Goal: Task Accomplishment & Management: Manage account settings

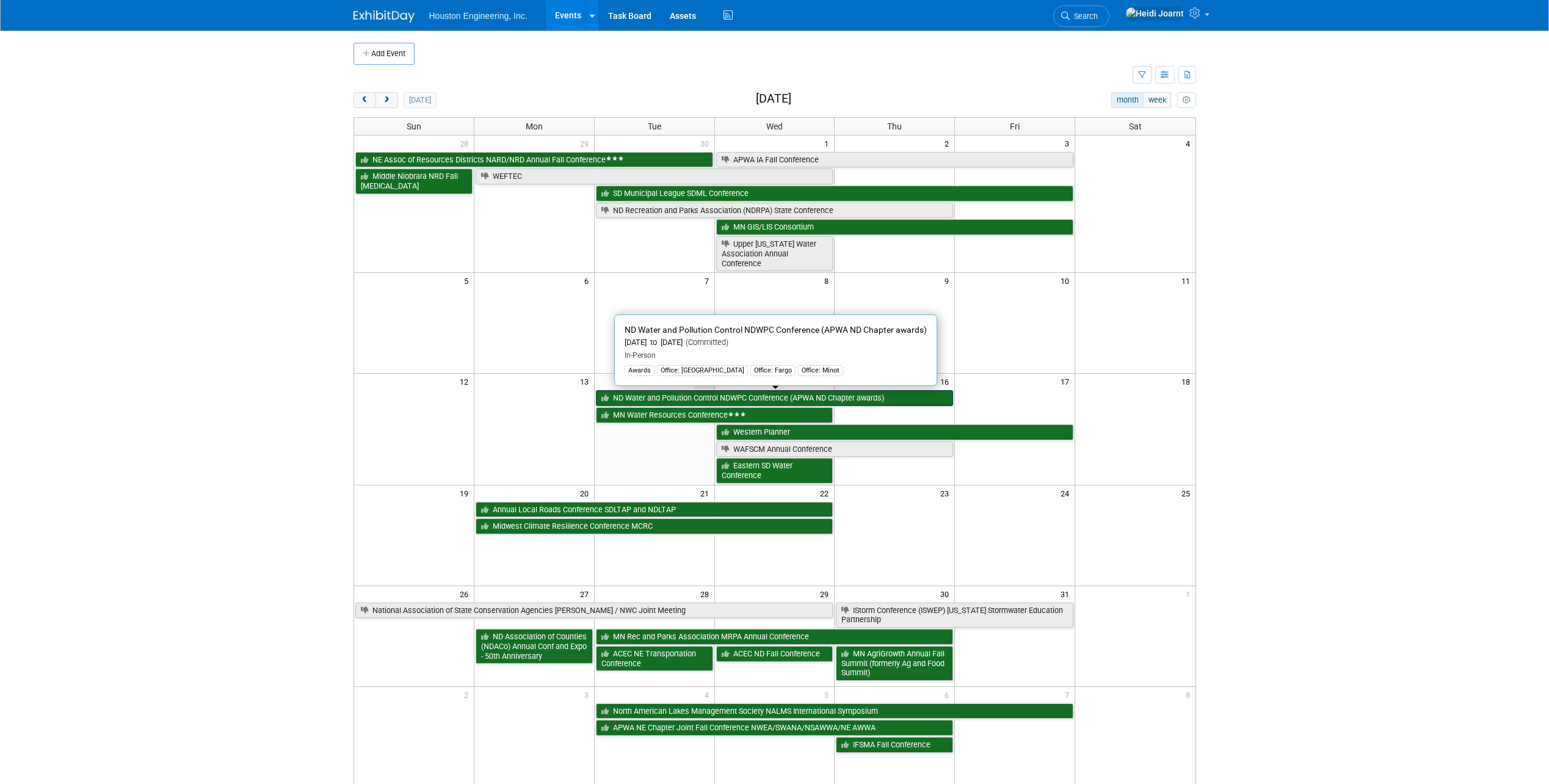
click at [677, 394] on link "ND Water and Pollution Control NDWPC Conference (APWA ND Chapter awards)" at bounding box center [775, 398] width 358 height 16
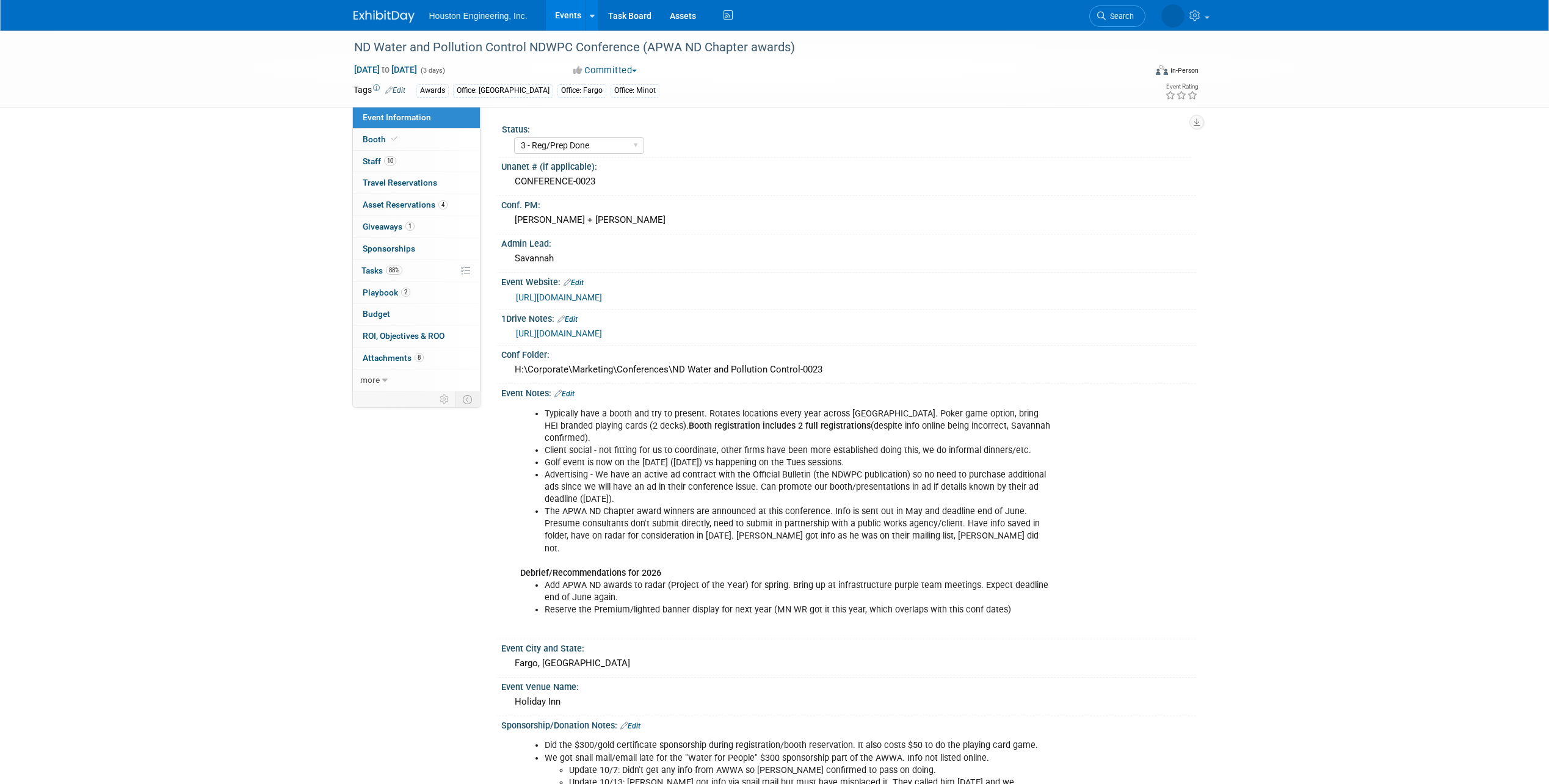
select select "3 - Reg/Prep Done"
select select "Yes"
select select "Mun. Infrastructure"
click at [420, 279] on link "88% Tasks 88%" at bounding box center [416, 271] width 127 height 21
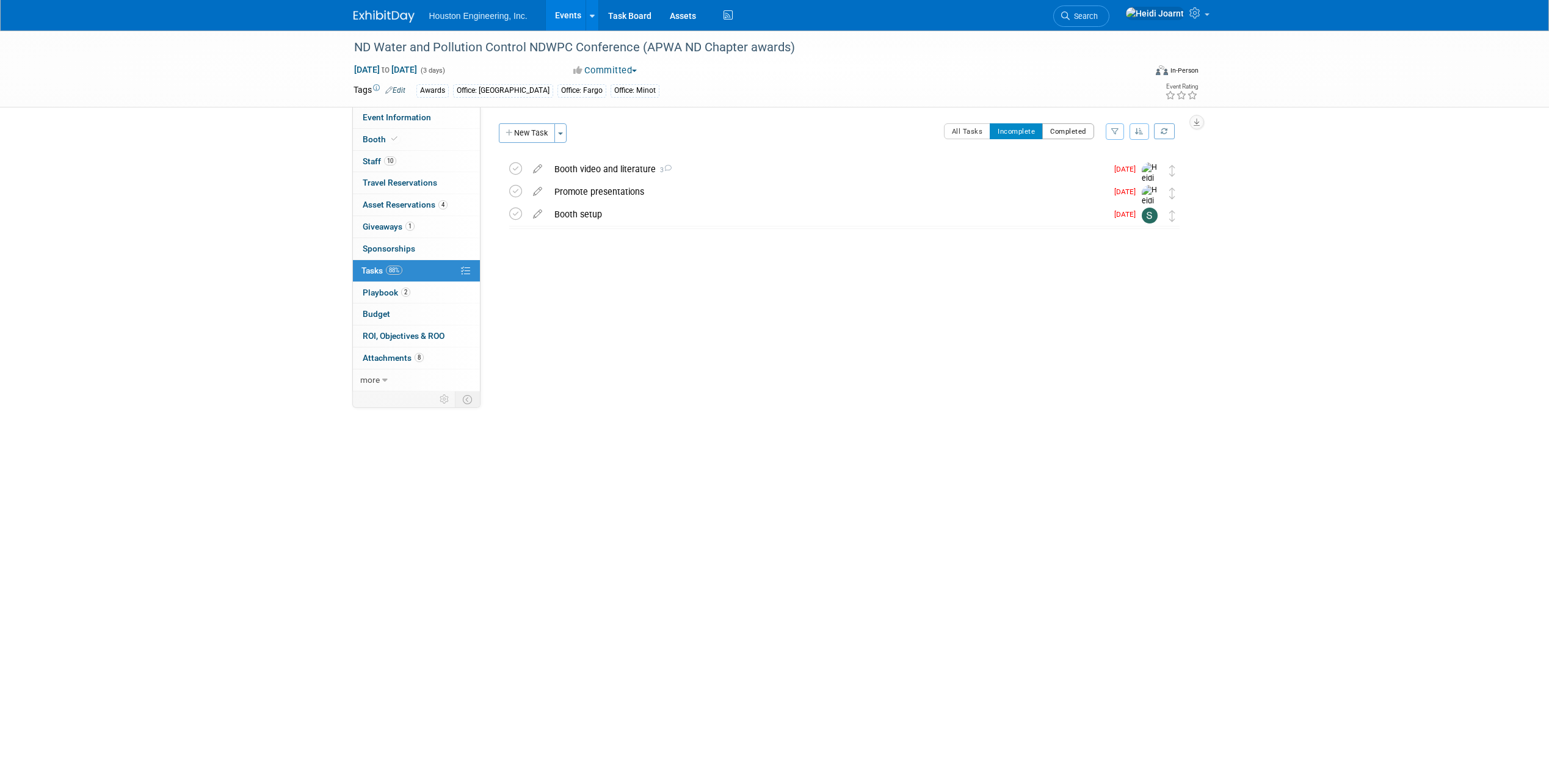
click at [1078, 131] on button "Completed" at bounding box center [1068, 131] width 52 height 16
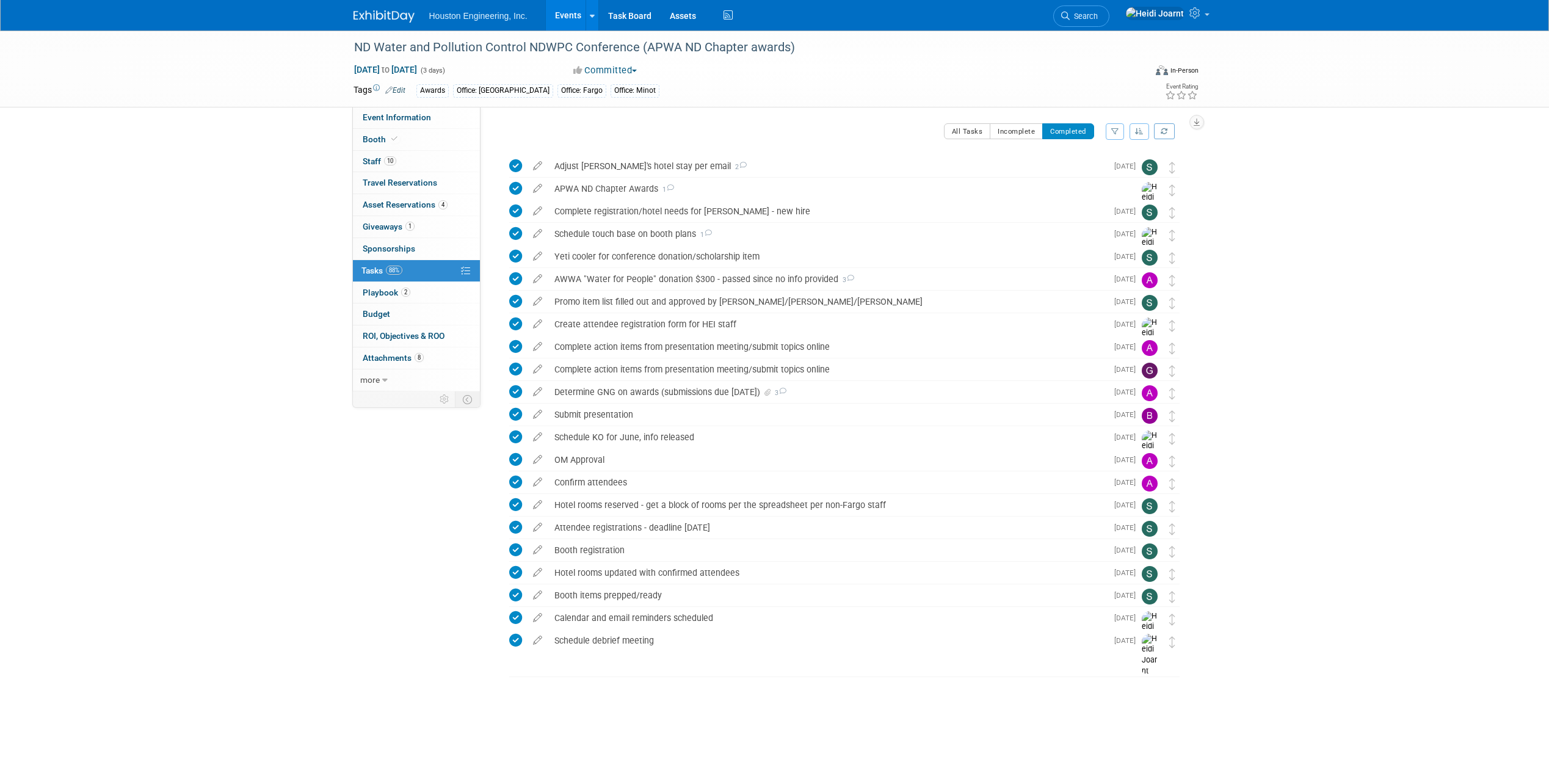
click at [1018, 123] on div "Status: 1 - GNG/KO Needed 2 - Post KO/Active Planning 3 - Reg/Prep Done Unanet …" at bounding box center [838, 249] width 716 height 284
click at [1021, 128] on button "Incomplete" at bounding box center [1016, 131] width 53 height 16
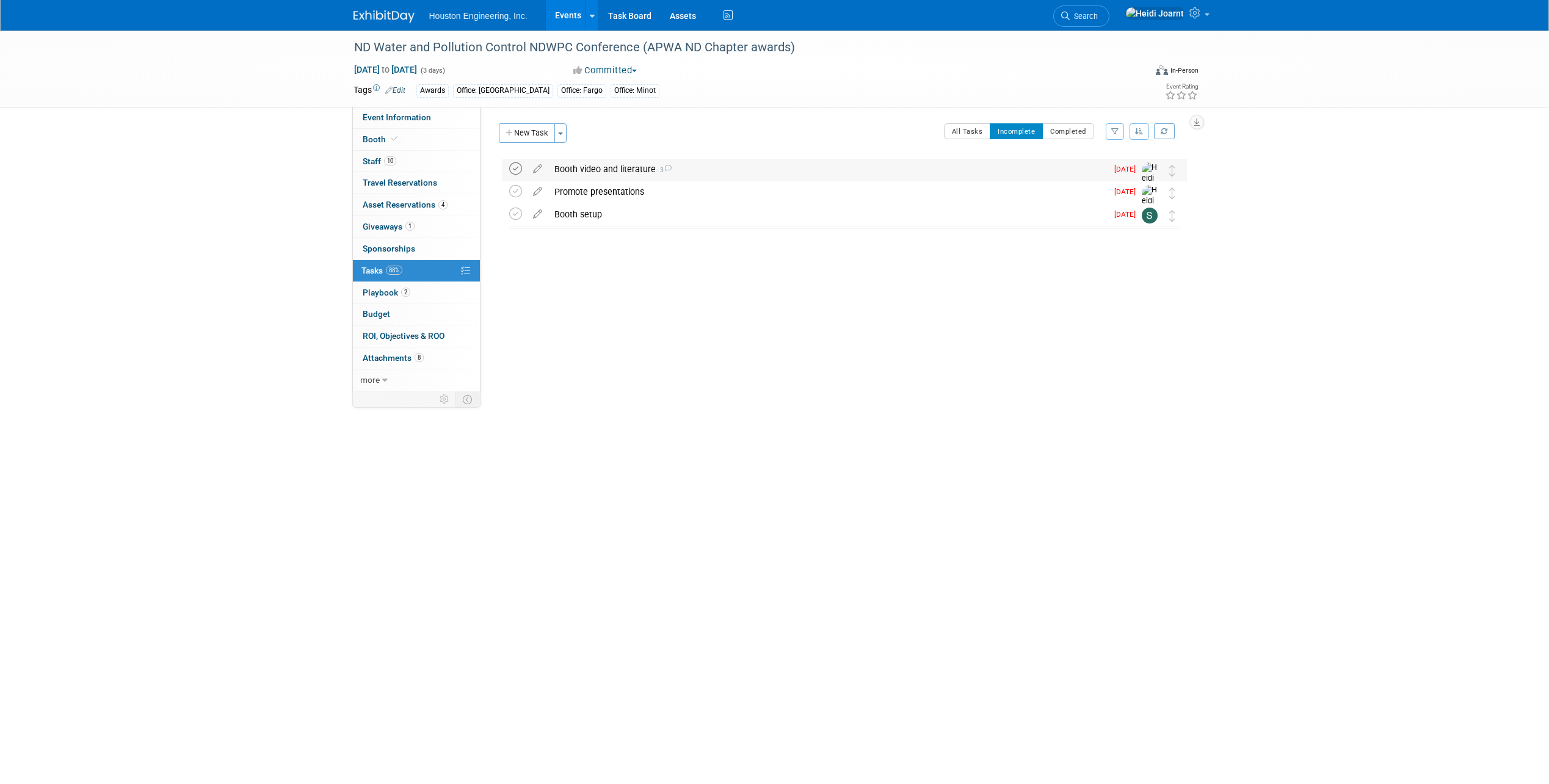
click at [518, 167] on icon at bounding box center [516, 169] width 13 height 13
click at [514, 171] on icon at bounding box center [516, 169] width 13 height 13
click at [972, 126] on button "All Tasks" at bounding box center [968, 131] width 47 height 16
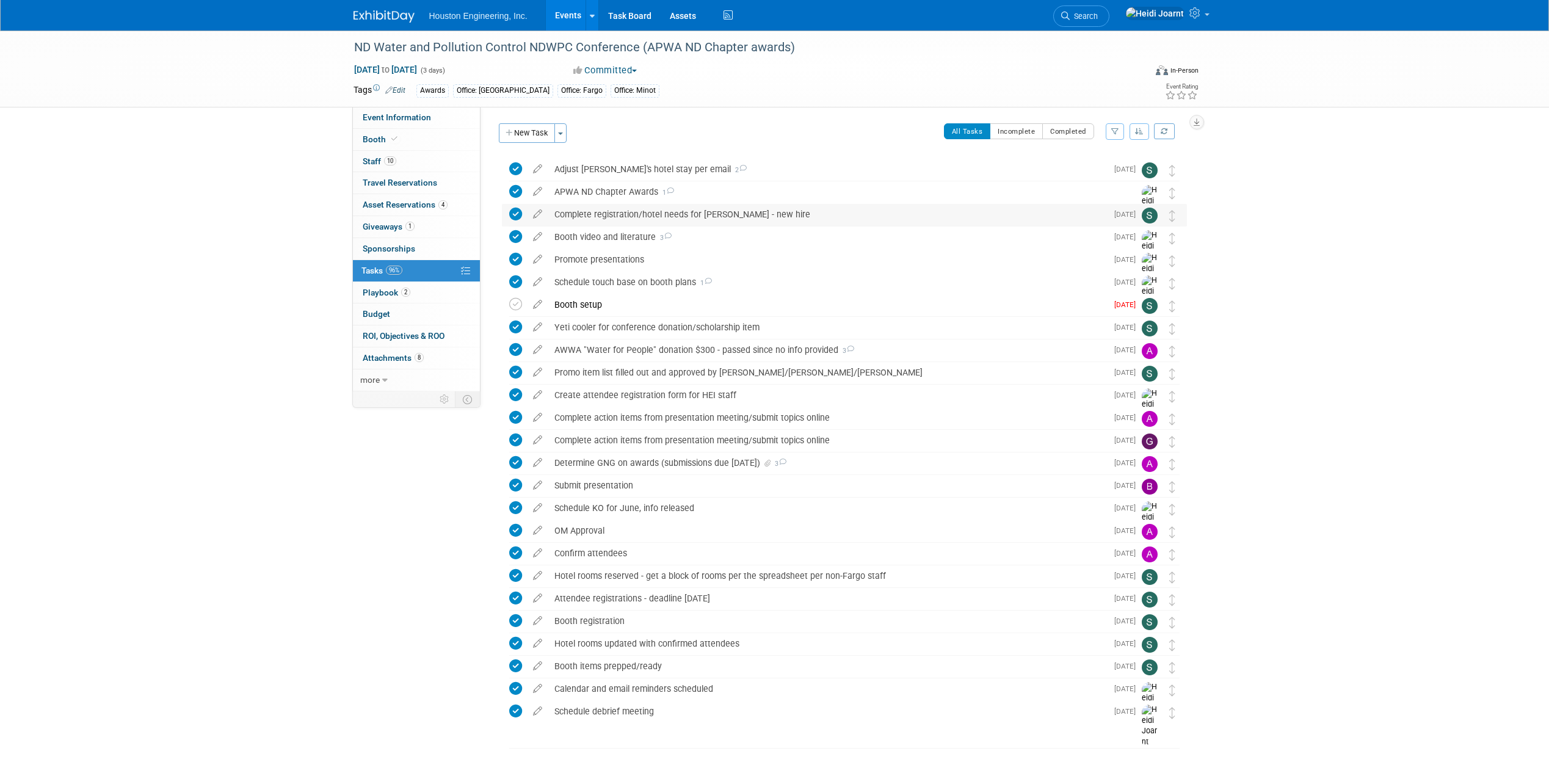
click at [858, 209] on div "Complete registration/hotel needs for [PERSON_NAME] - new hire" at bounding box center [828, 214] width 558 height 21
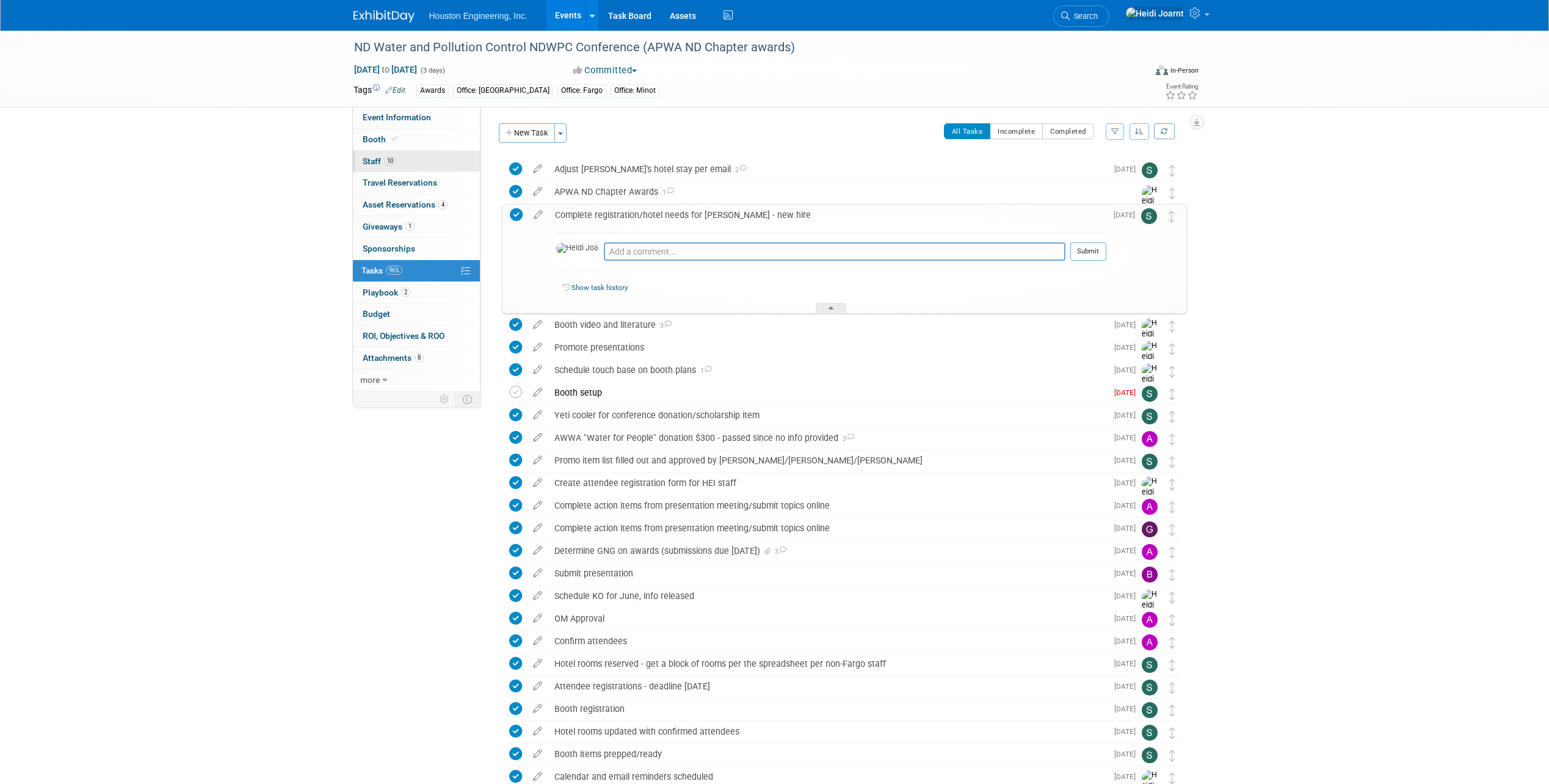
click at [409, 164] on link "10 Staff 10" at bounding box center [416, 161] width 127 height 21
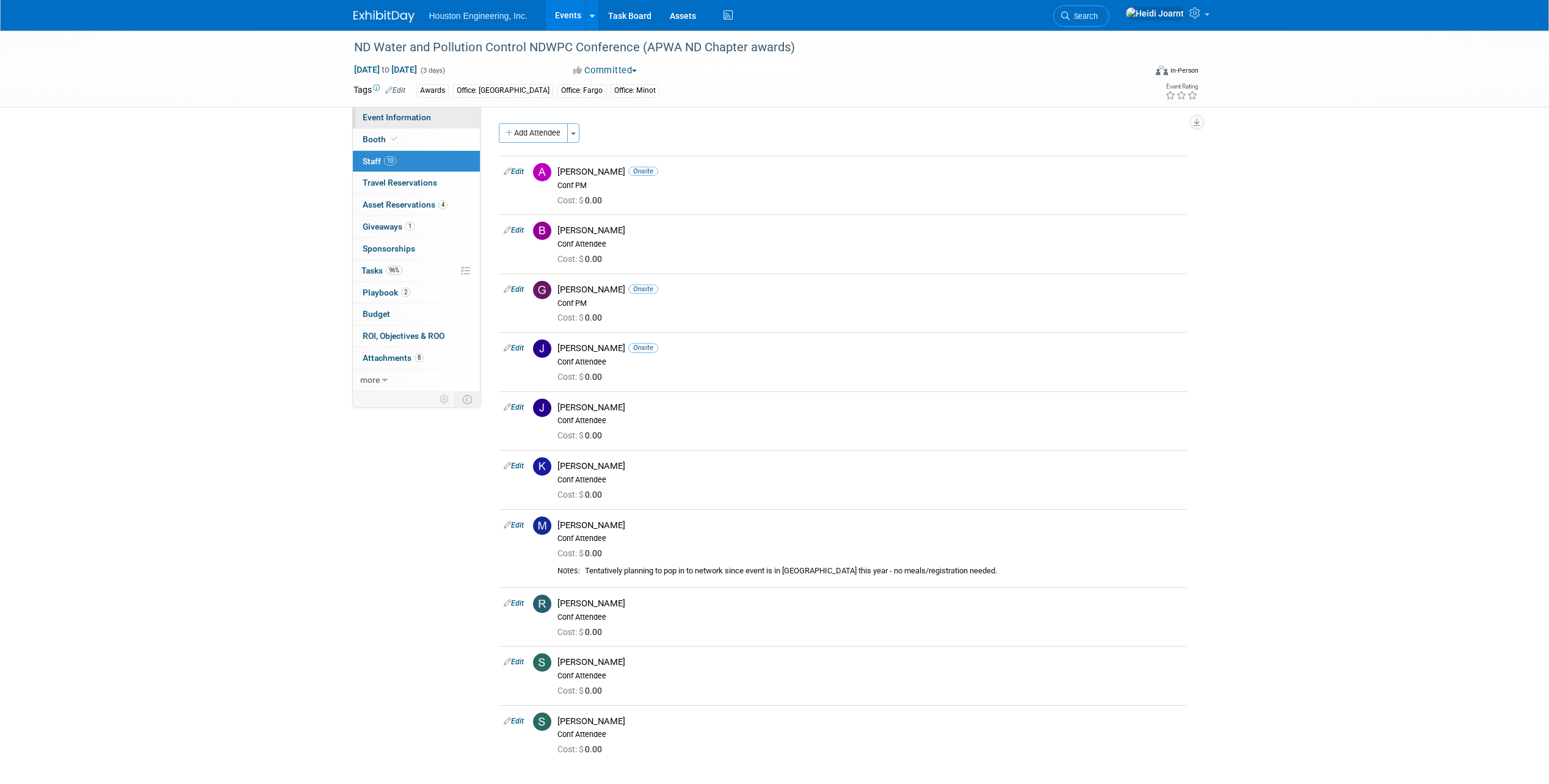
click at [408, 112] on span "Event Information" at bounding box center [397, 117] width 69 height 10
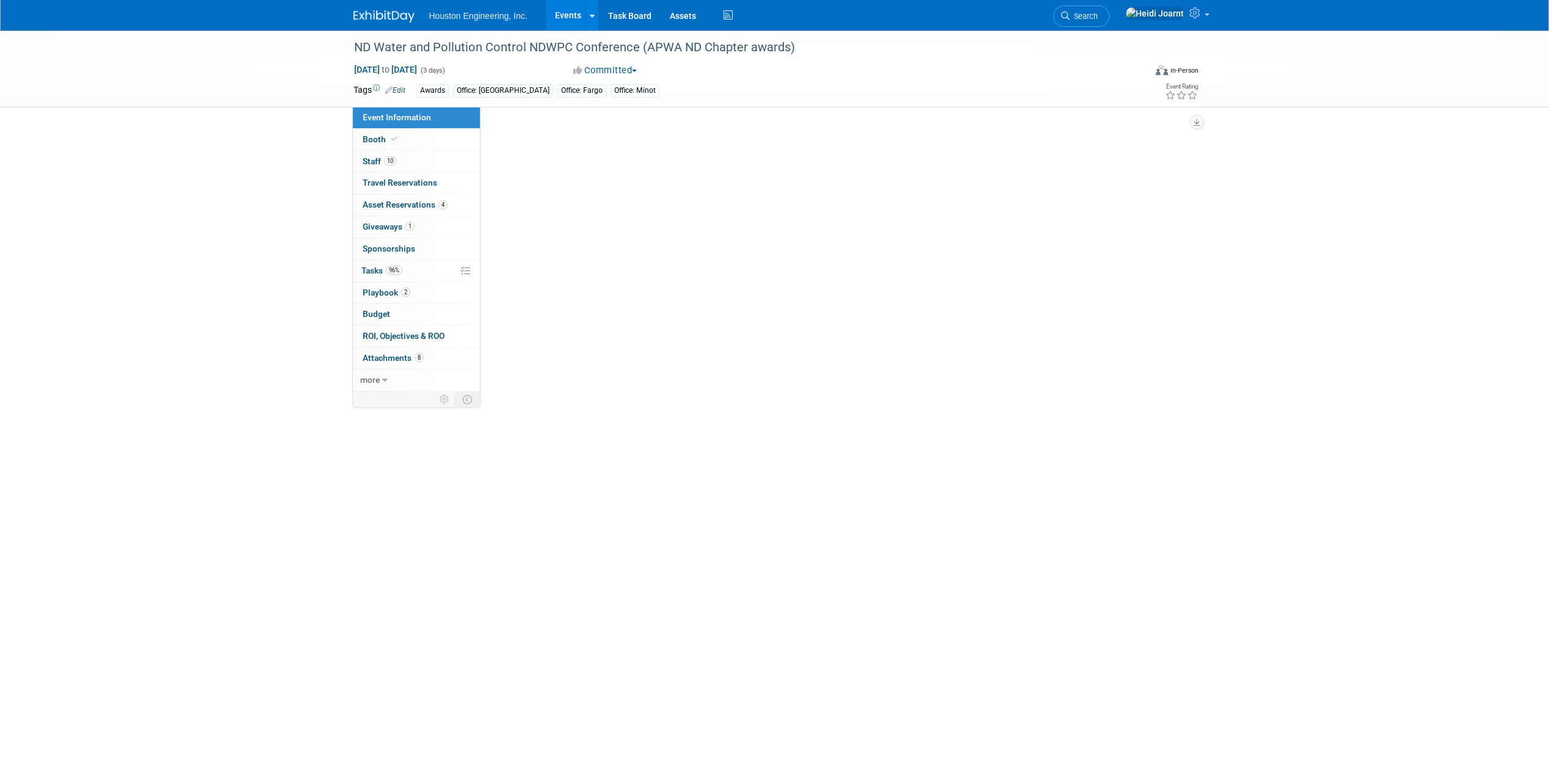
select select "3 - Reg/Prep Done"
select select "Yes"
select select "Mun. Infrastructure"
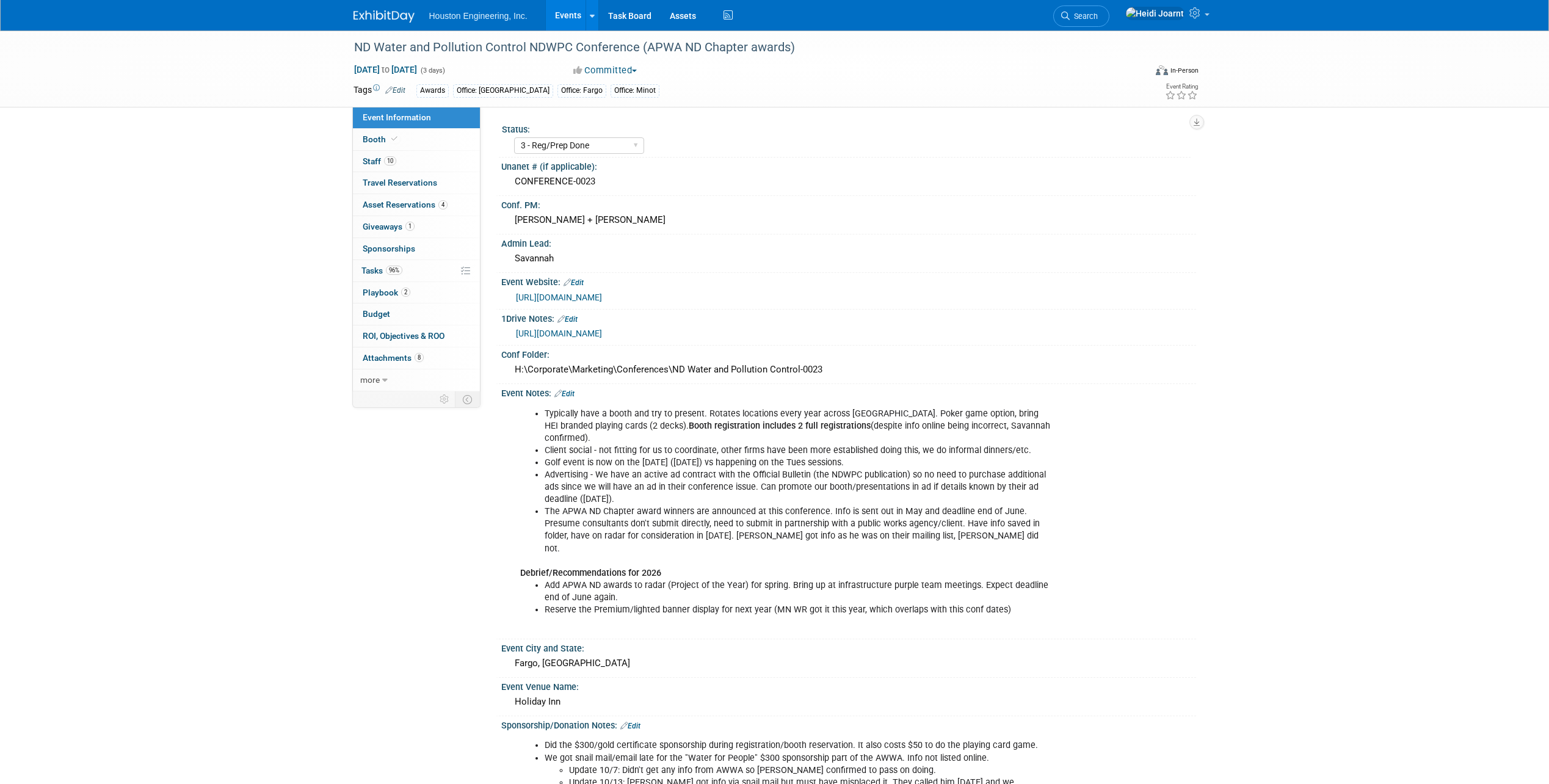
click at [602, 331] on link "[URL][DOMAIN_NAME]" at bounding box center [559, 333] width 86 height 10
